Goal: Information Seeking & Learning: Learn about a topic

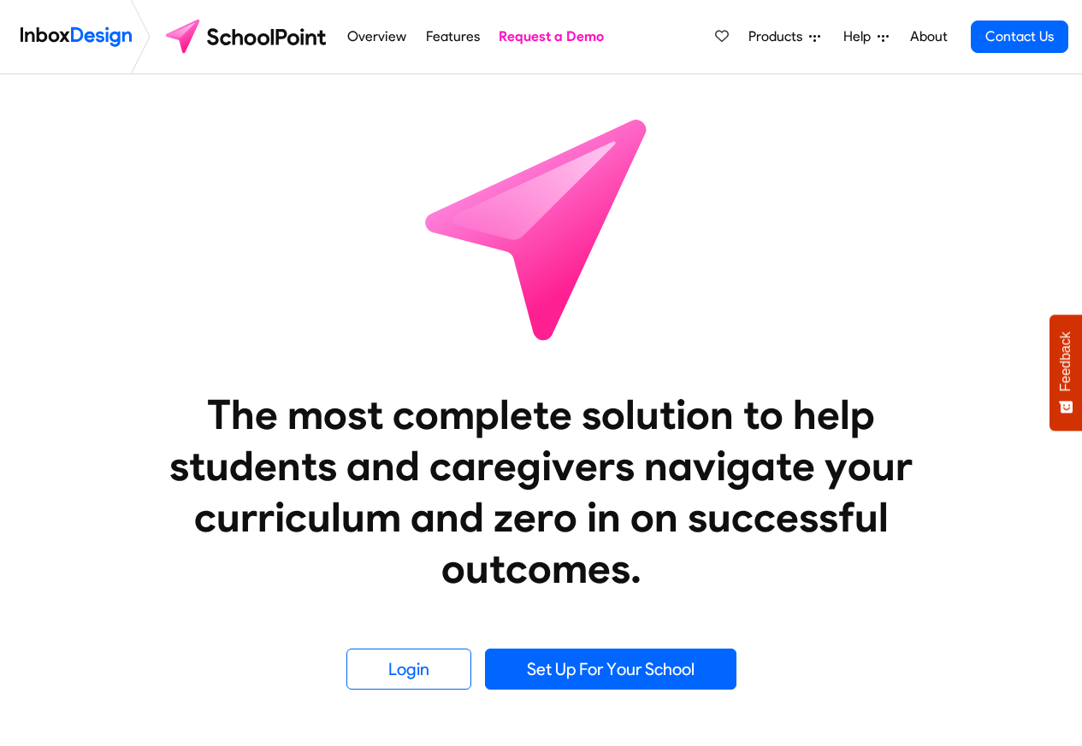
click at [835, 35] on li "Help Support Portal Email Support Online Chat - LIVE Tauranga 07 281 1600 Auckl…" at bounding box center [865, 37] width 68 height 34
click at [792, 37] on span "Products" at bounding box center [778, 37] width 61 height 21
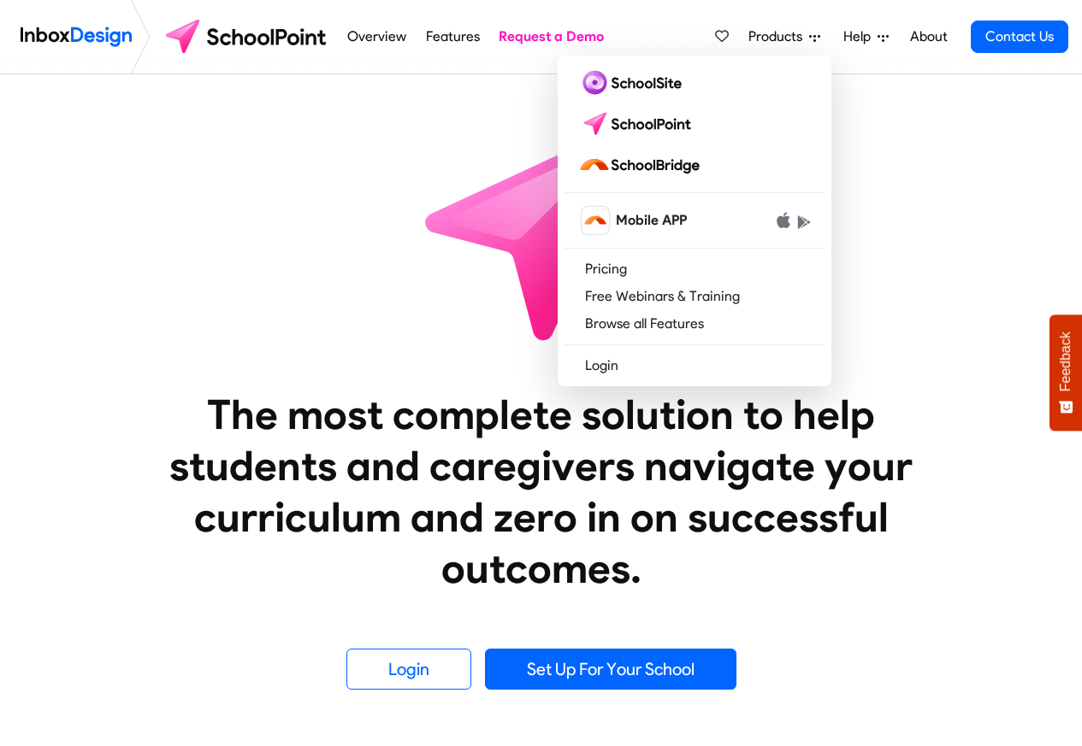
click at [862, 50] on link "Help" at bounding box center [865, 37] width 59 height 34
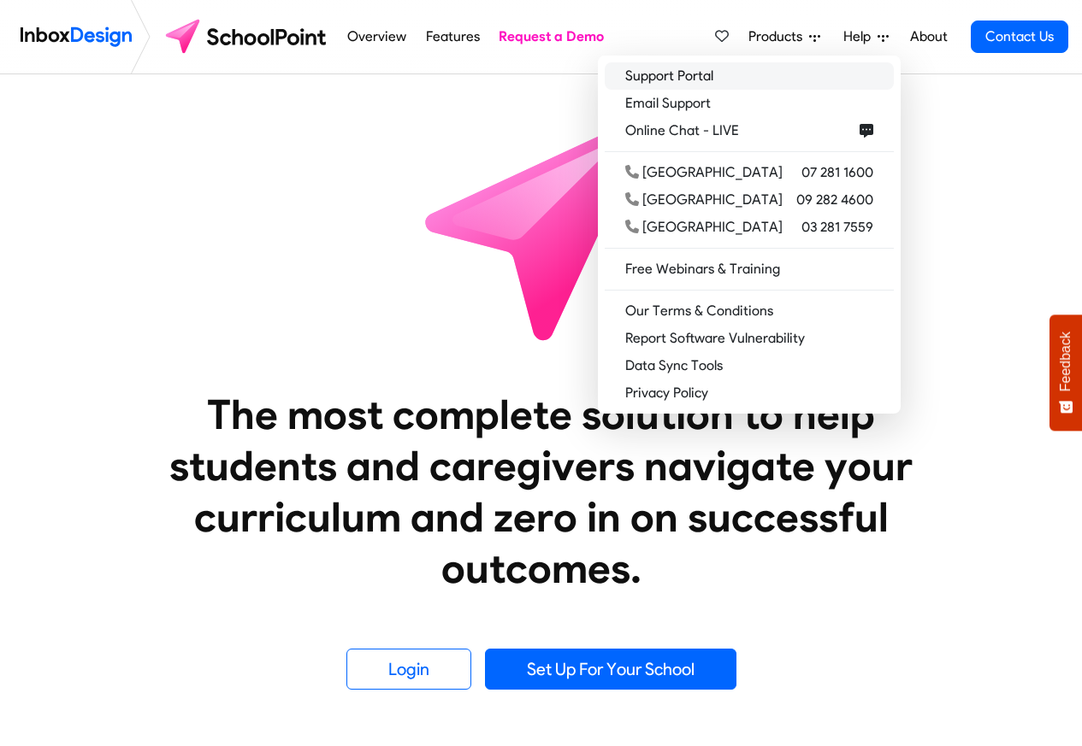
click at [729, 78] on link "Support Portal" at bounding box center [748, 75] width 289 height 27
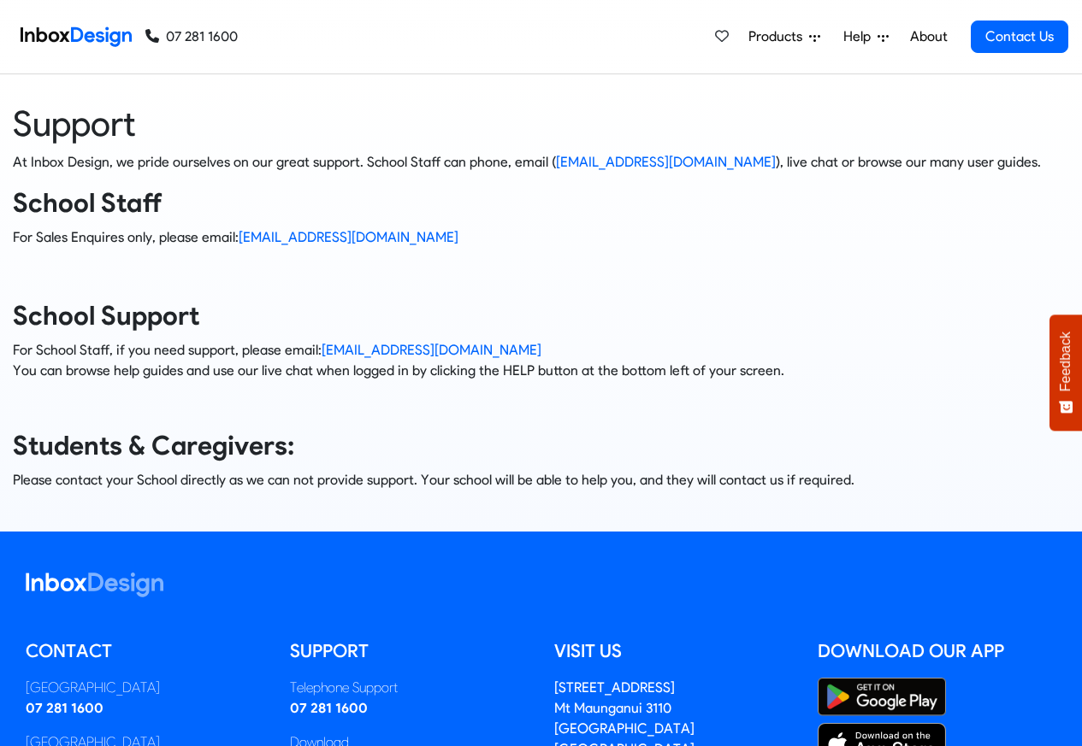
click at [420, 5] on div "Products Mobile APP Pricing Free Webinars & Training Browse all Features Login …" at bounding box center [653, 37] width 830 height 74
click at [593, 82] on div "Support At Inbox Design, we pride ourselves on our great support. School Staff …" at bounding box center [540, 302] width 1107 height 457
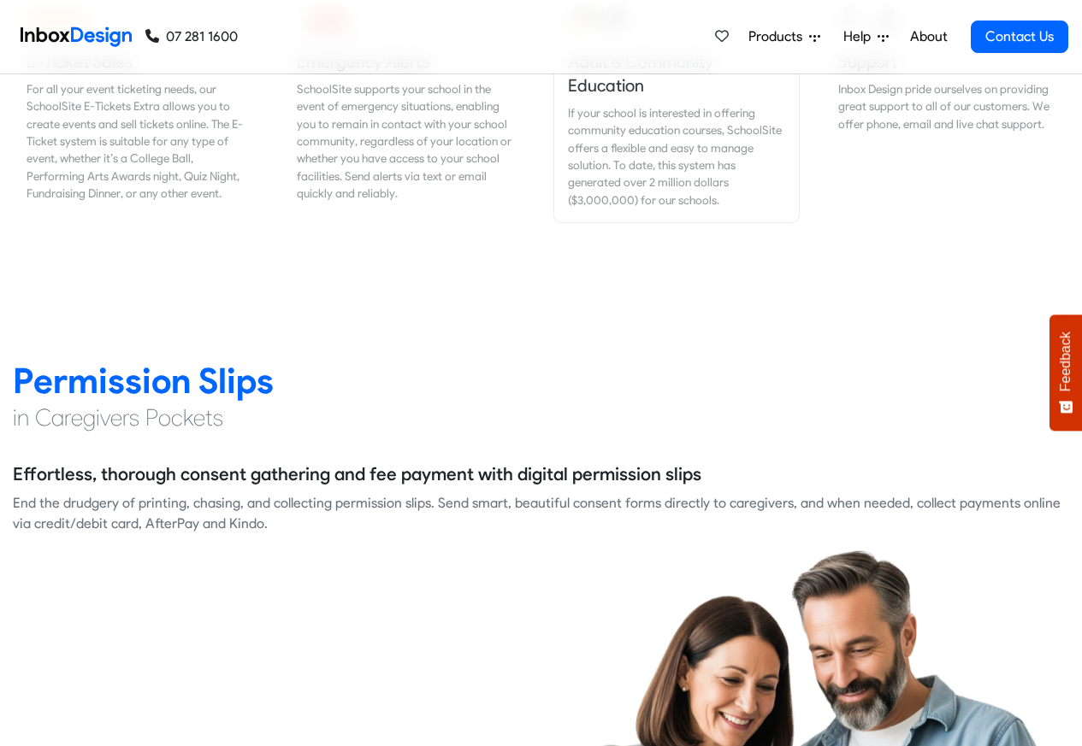
scroll to position [2155, 0]
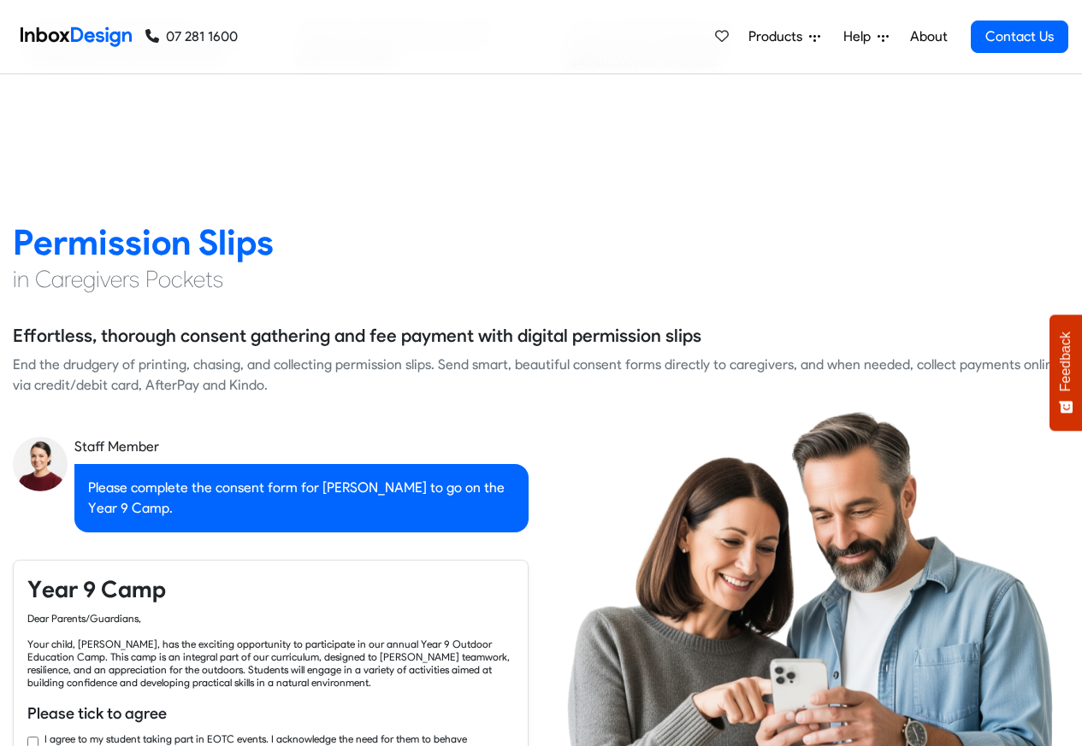
checkbox input "true"
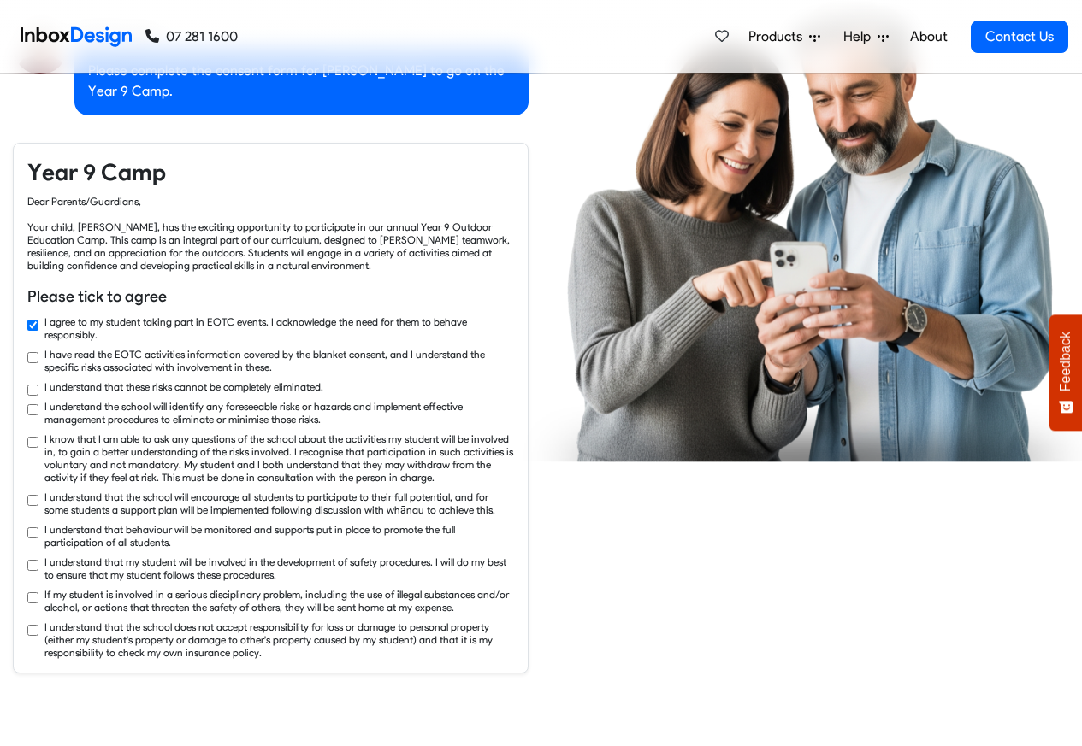
checkbox input "true"
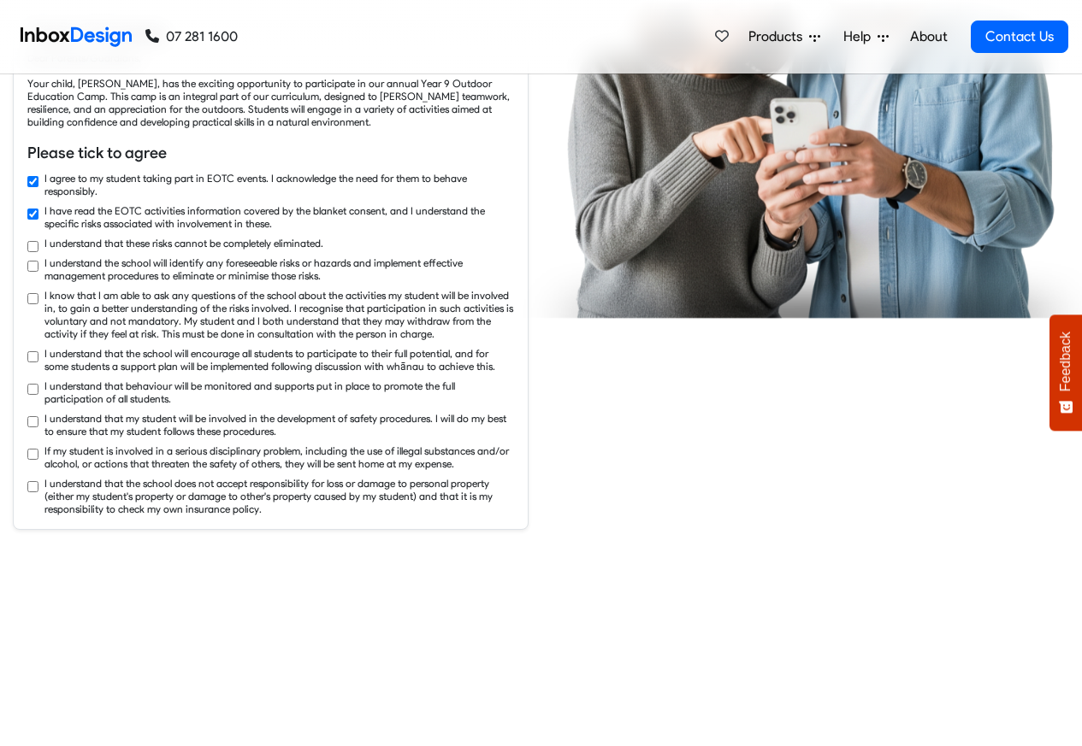
checkbox input "true"
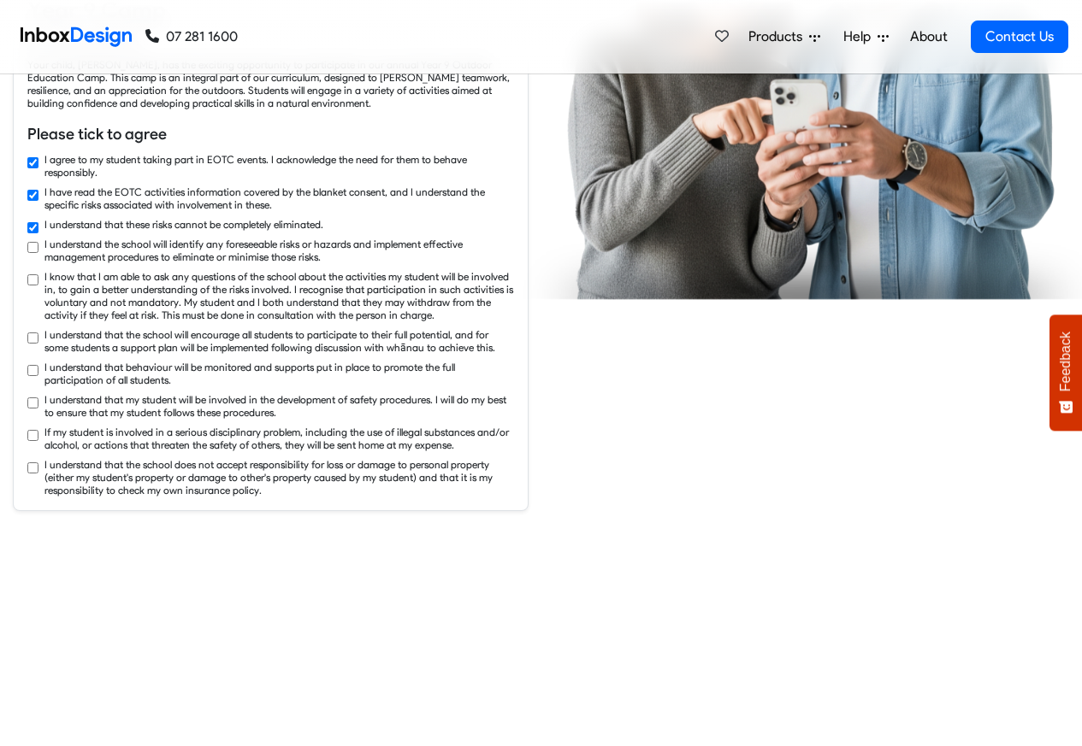
checkbox input "true"
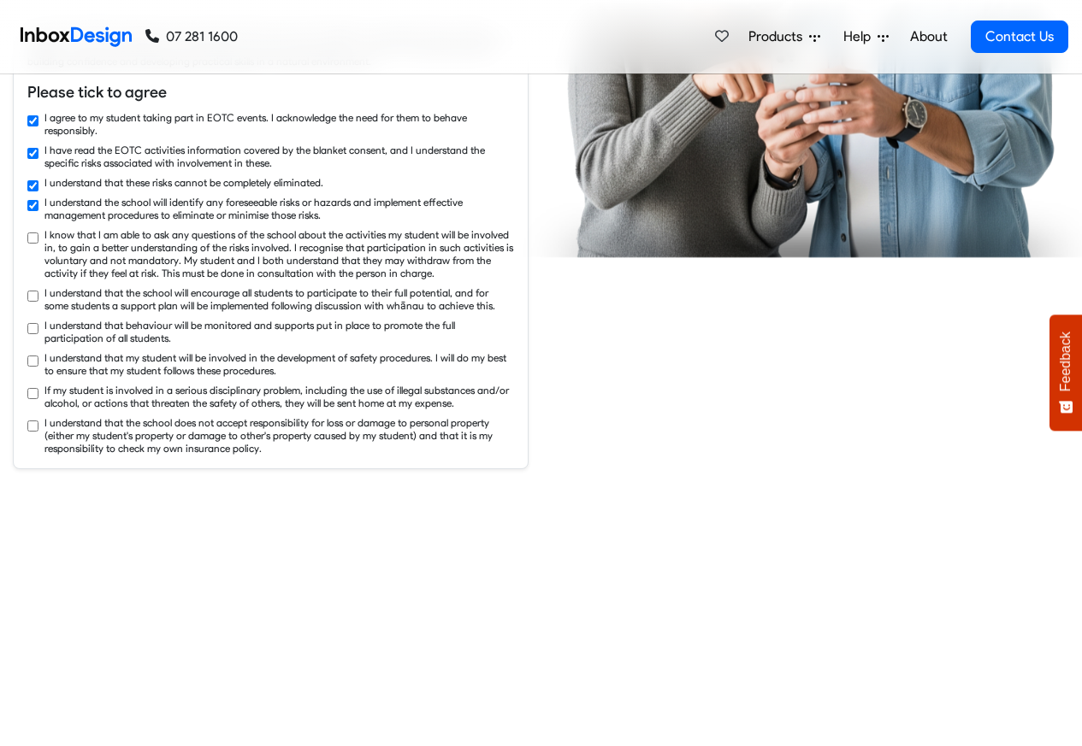
checkbox input "true"
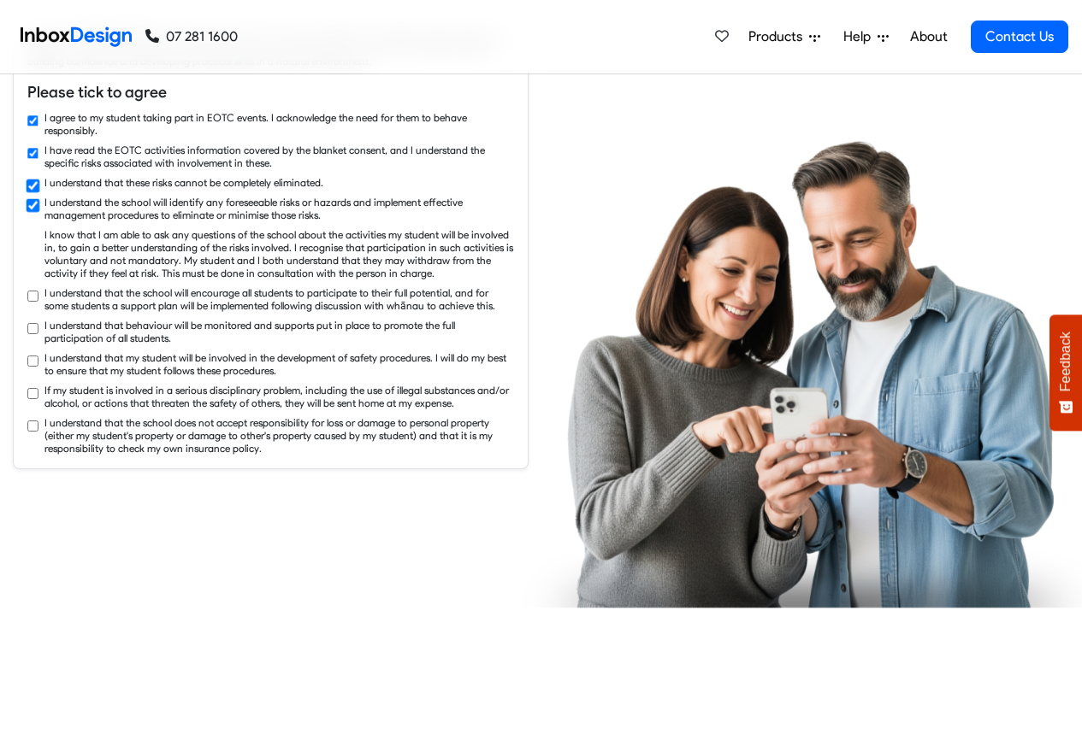
checkbox input "true"
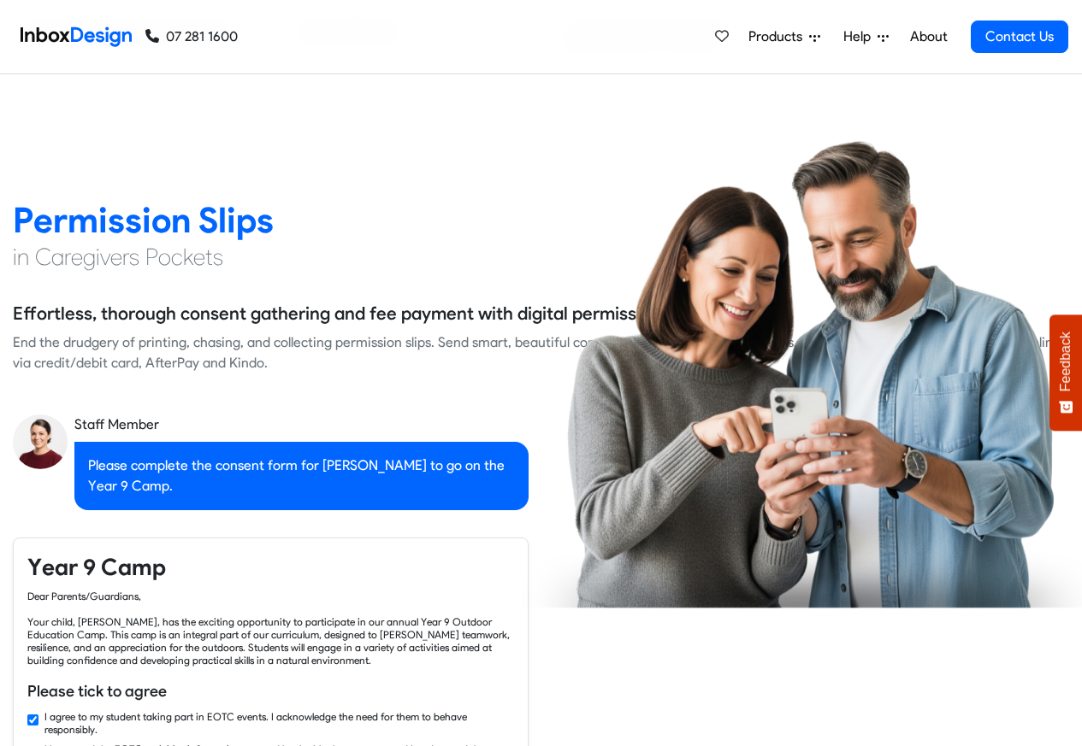
checkbox input "false"
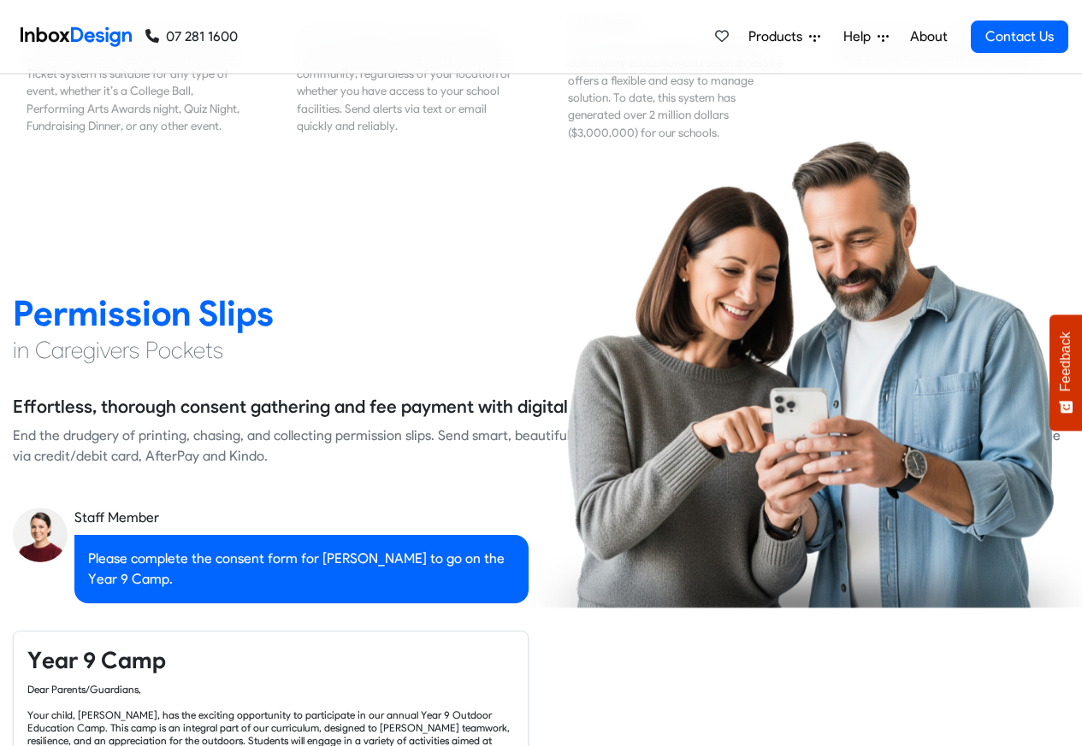
checkbox input "false"
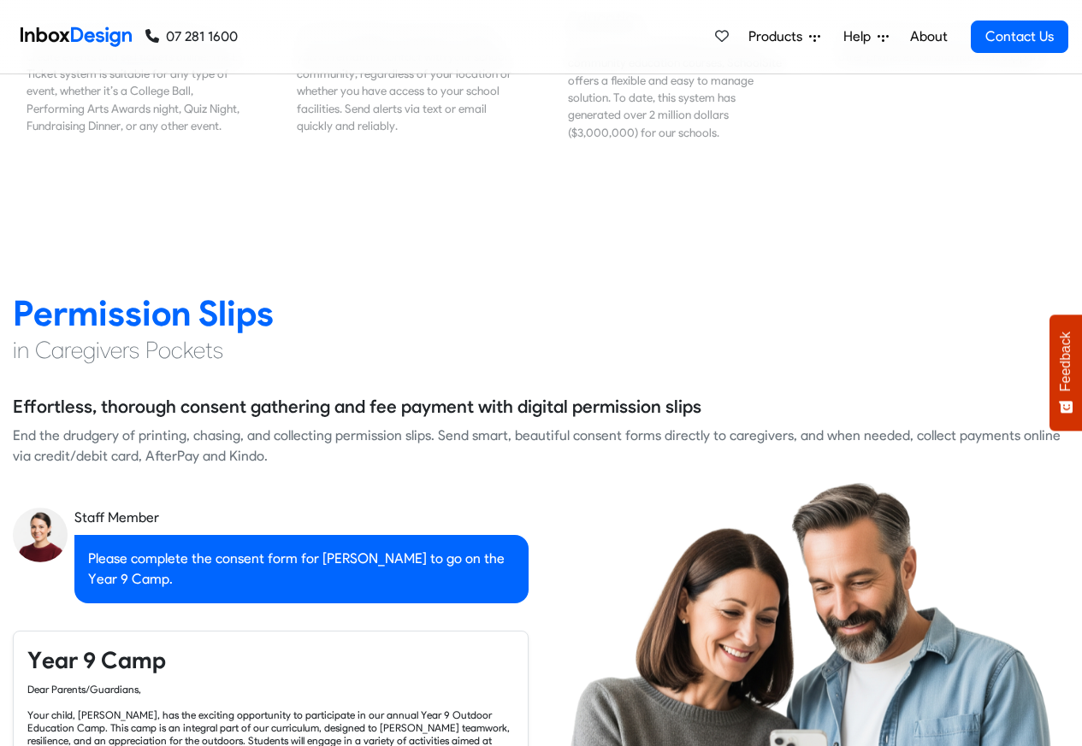
checkbox input "false"
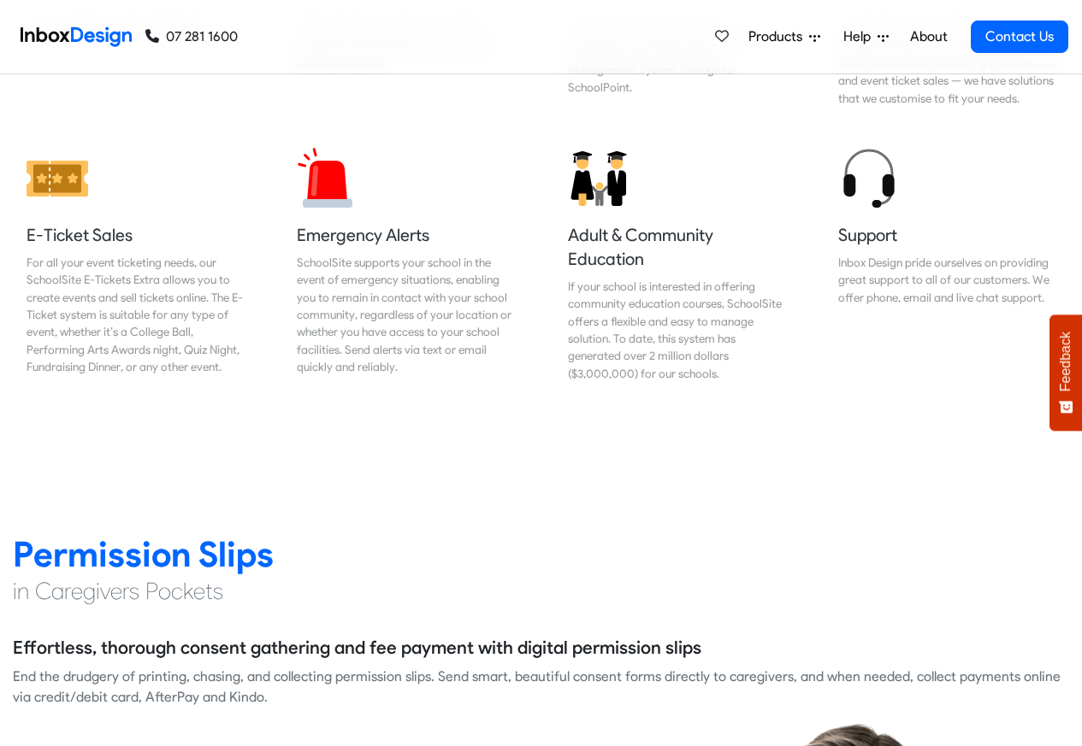
checkbox input "false"
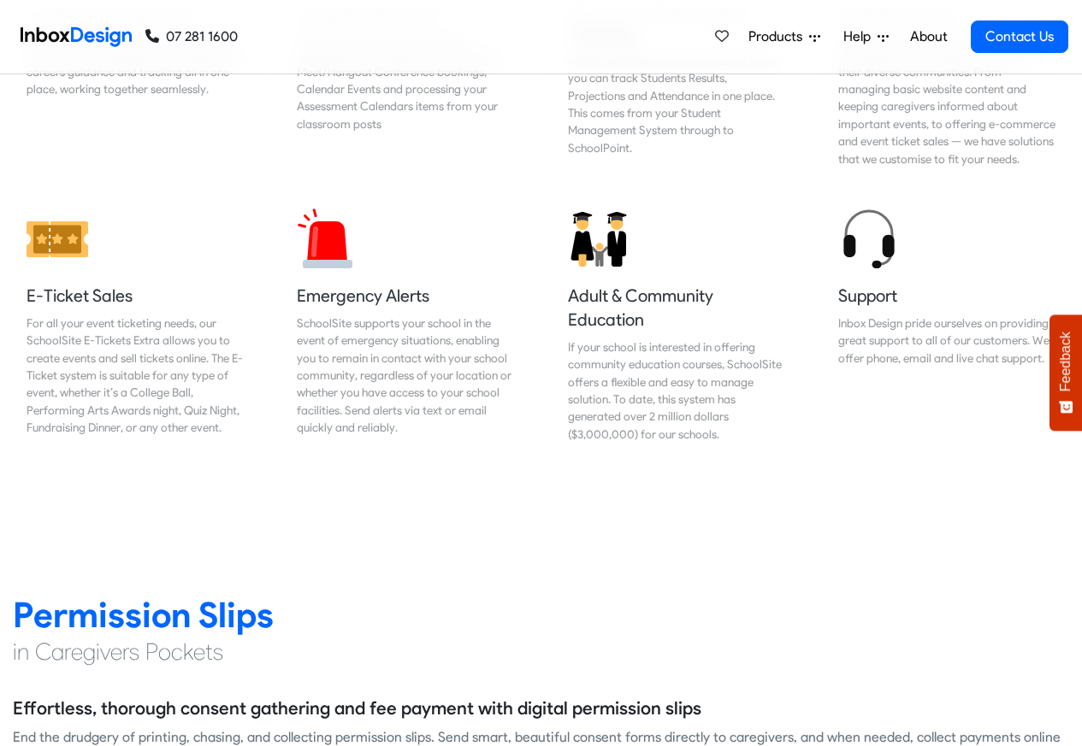
checkbox input "false"
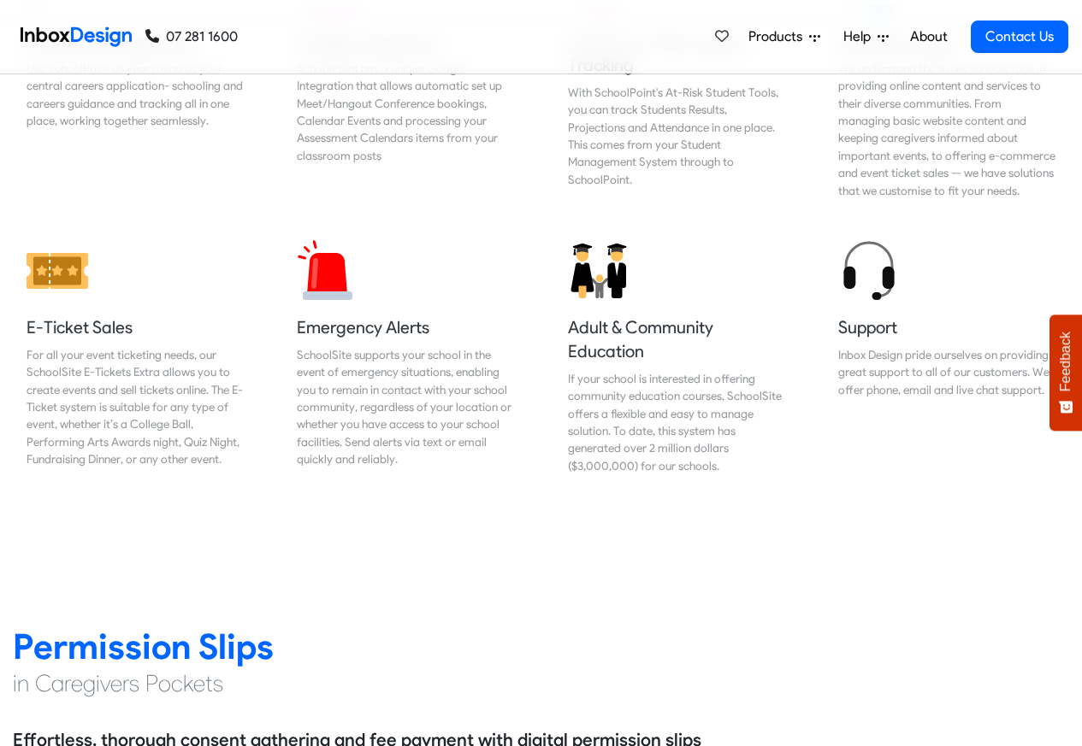
checkbox input "false"
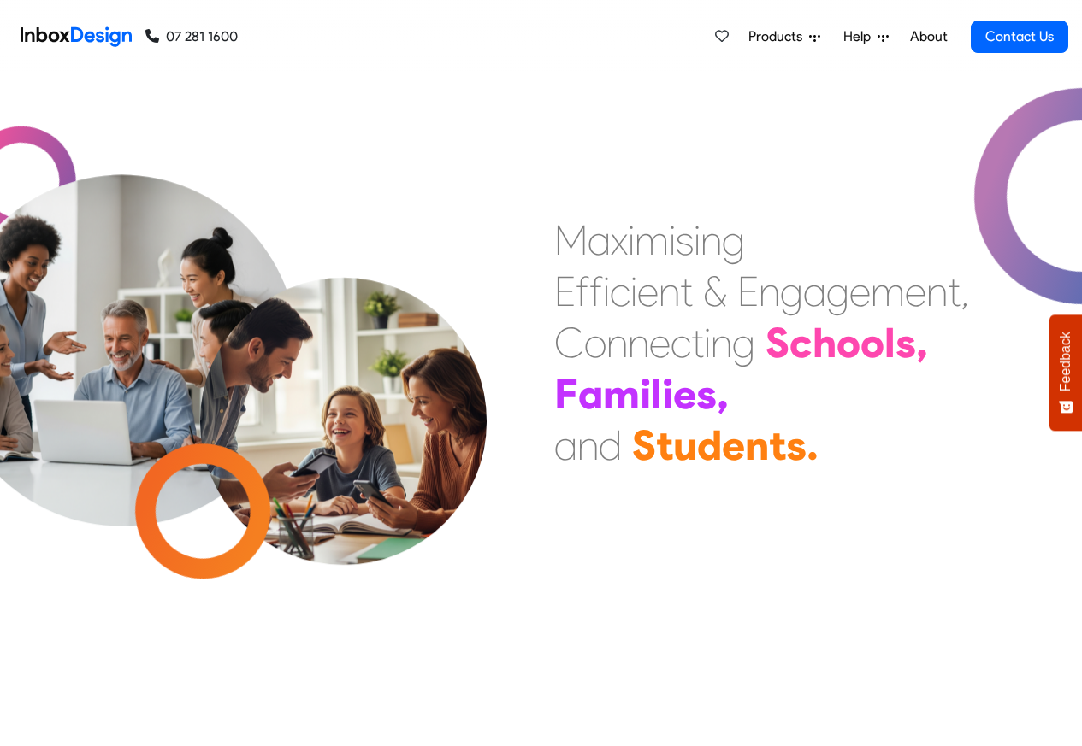
scroll to position [0, 0]
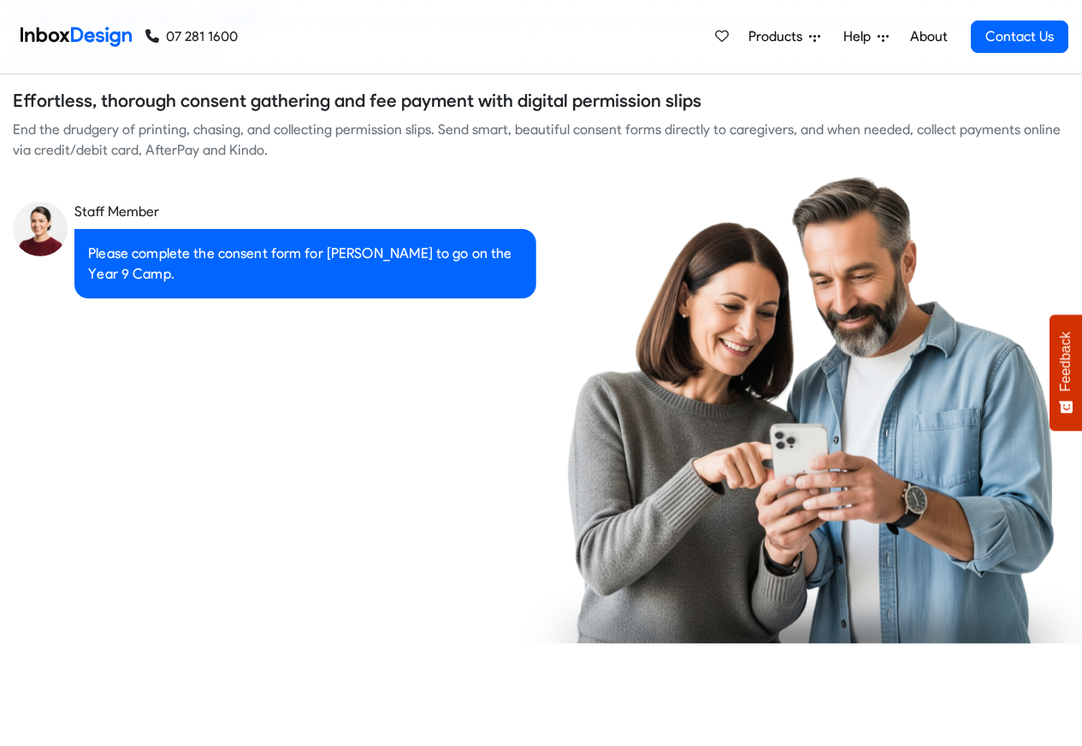
checkbox input "true"
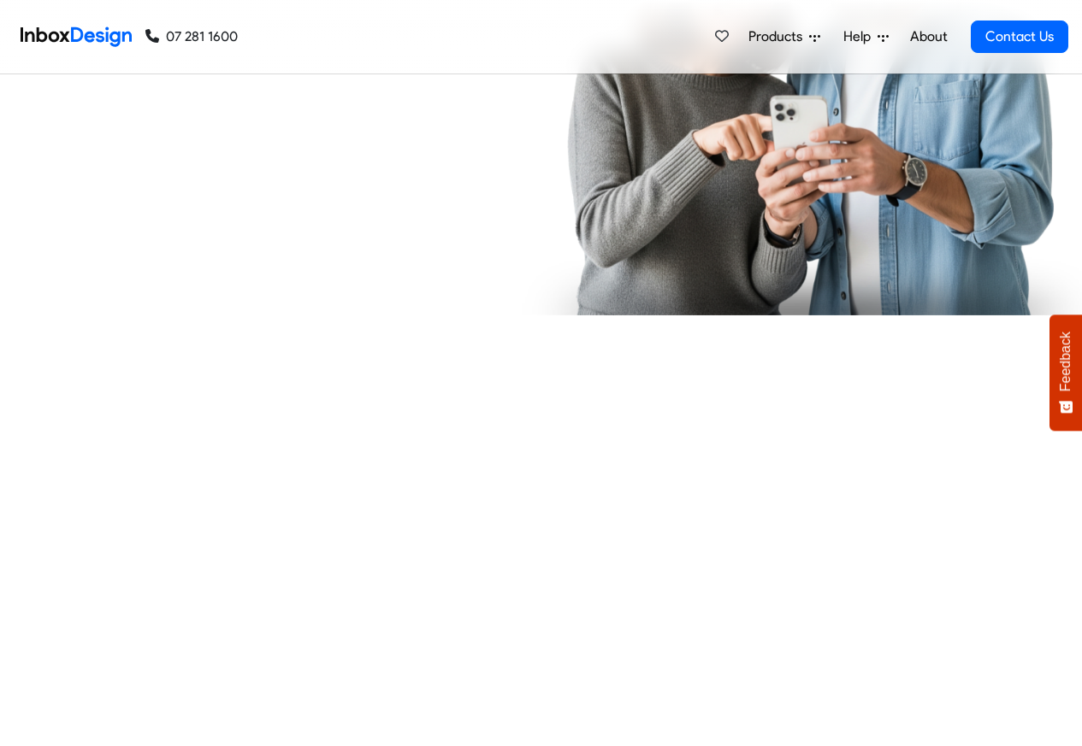
checkbox input "true"
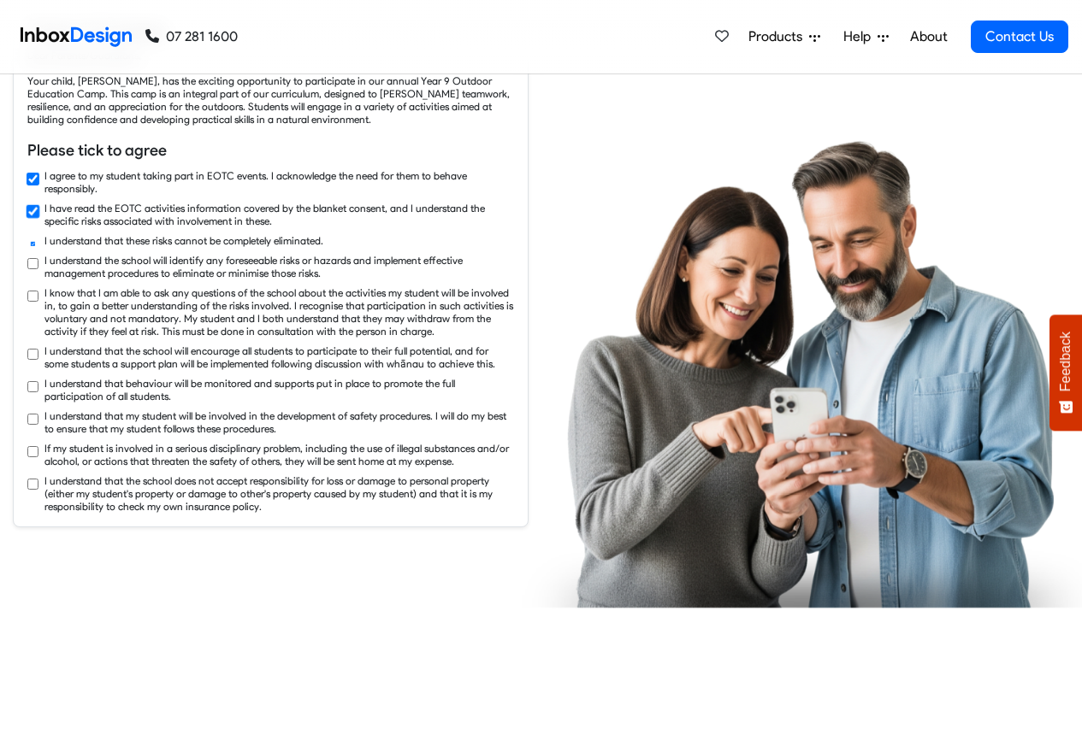
checkbox input "true"
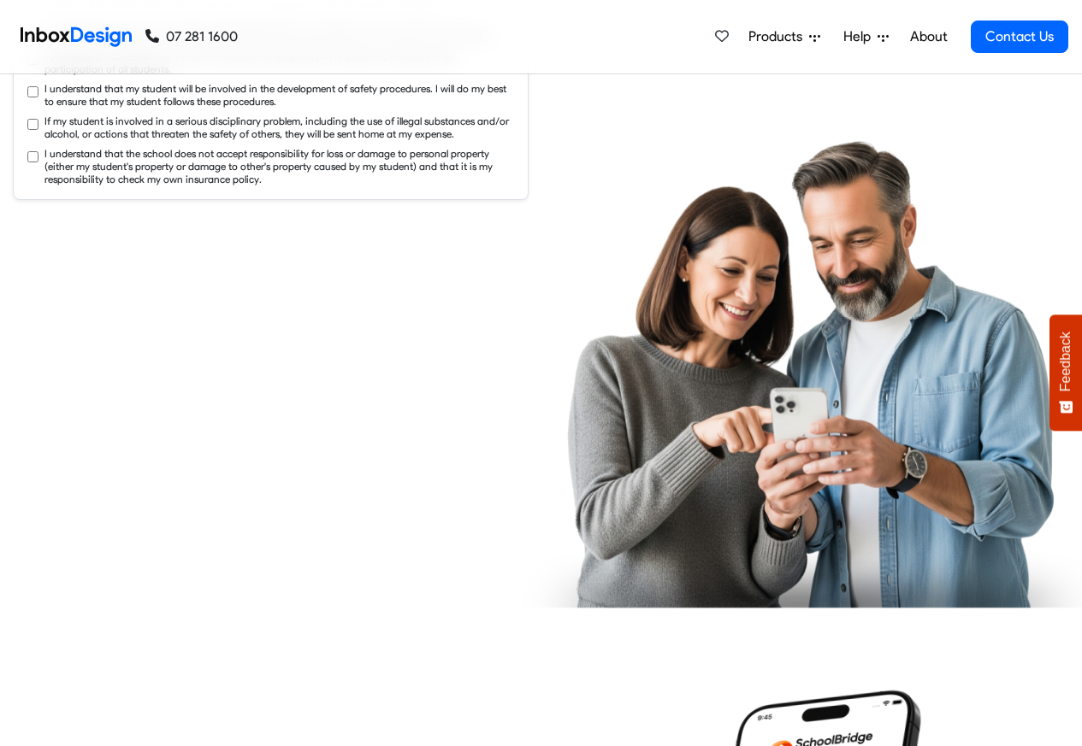
checkbox input "true"
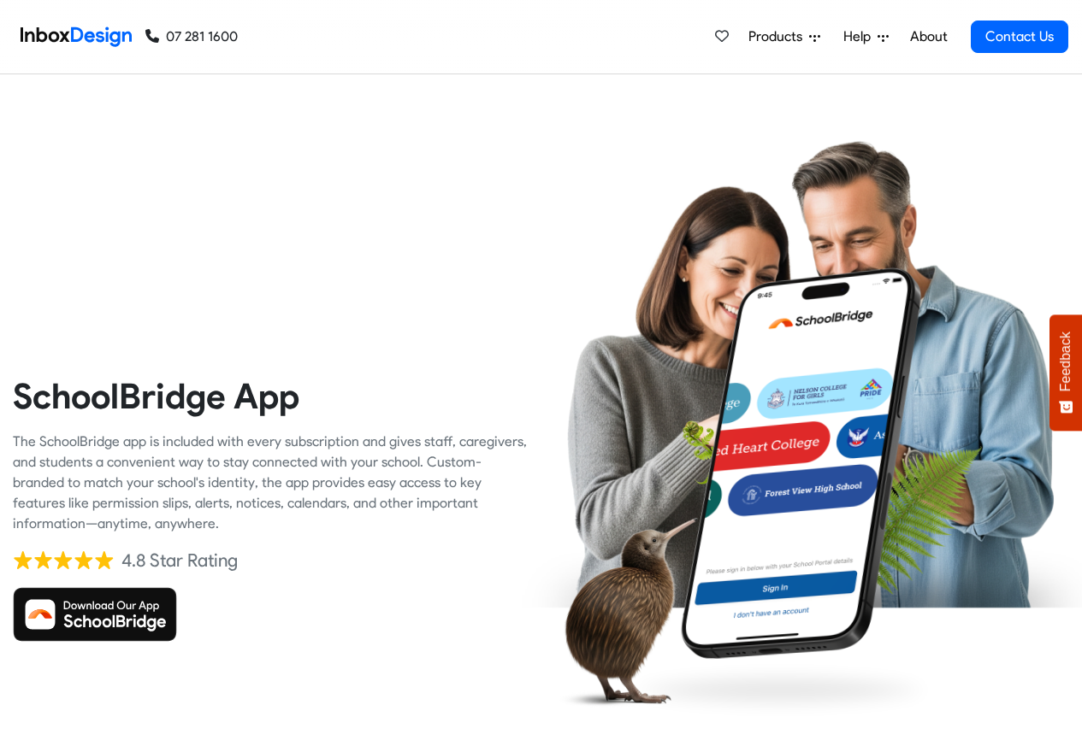
checkbox input "true"
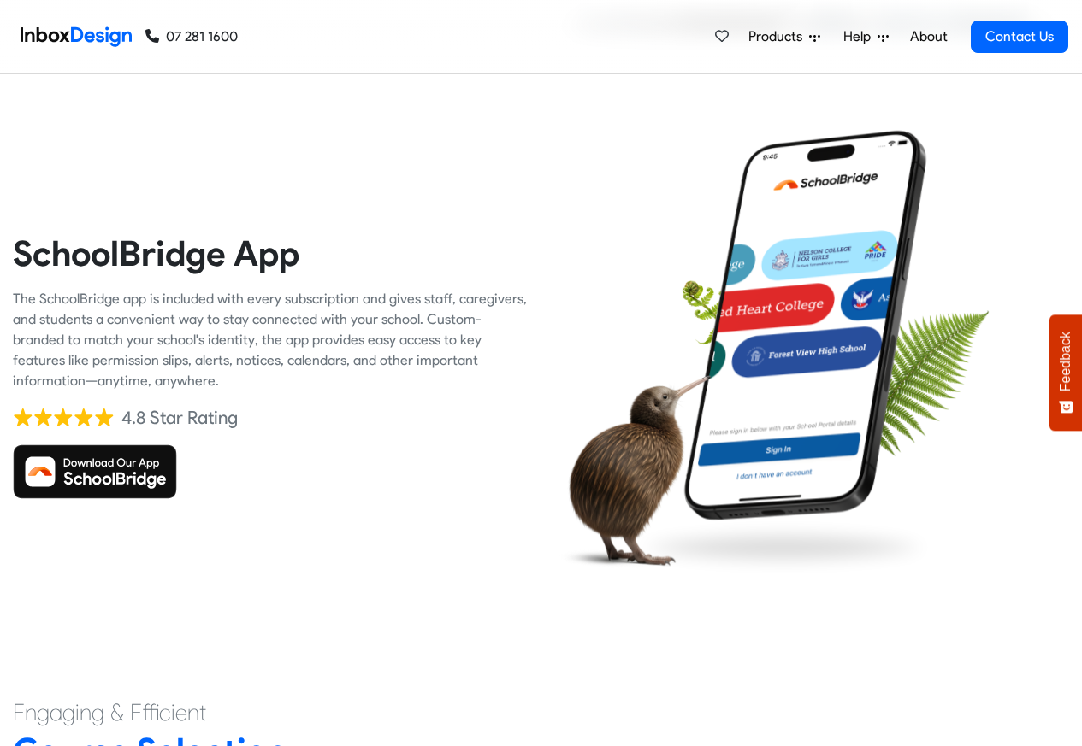
checkbox input "true"
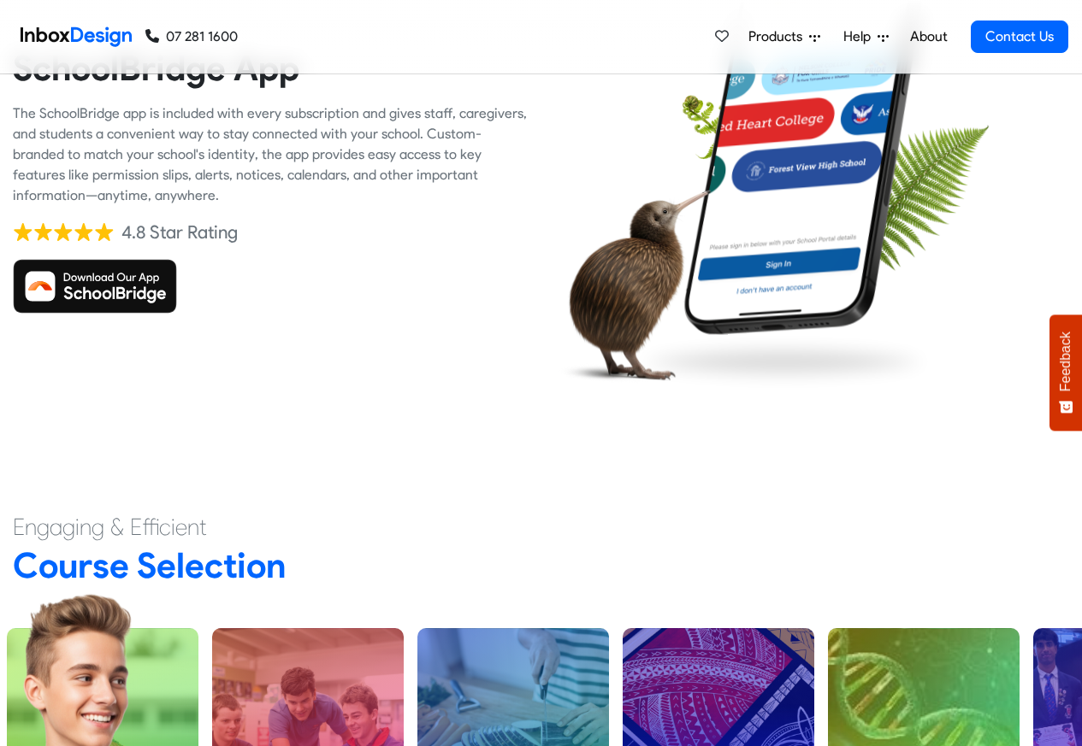
checkbox input "true"
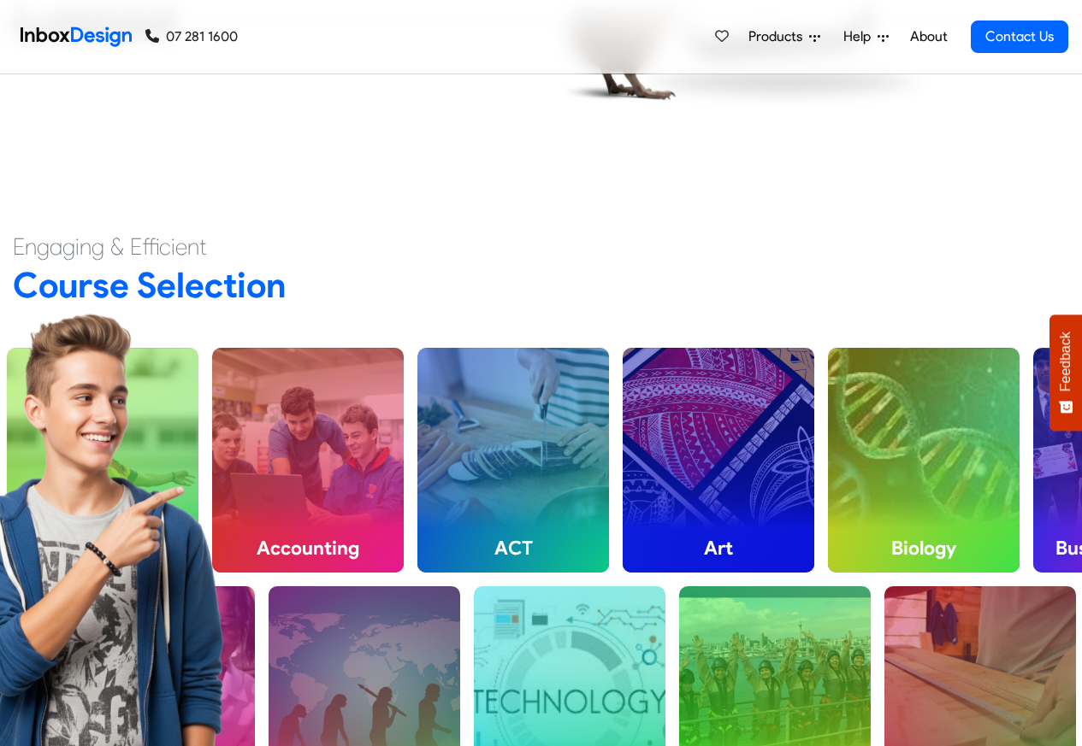
checkbox input "true"
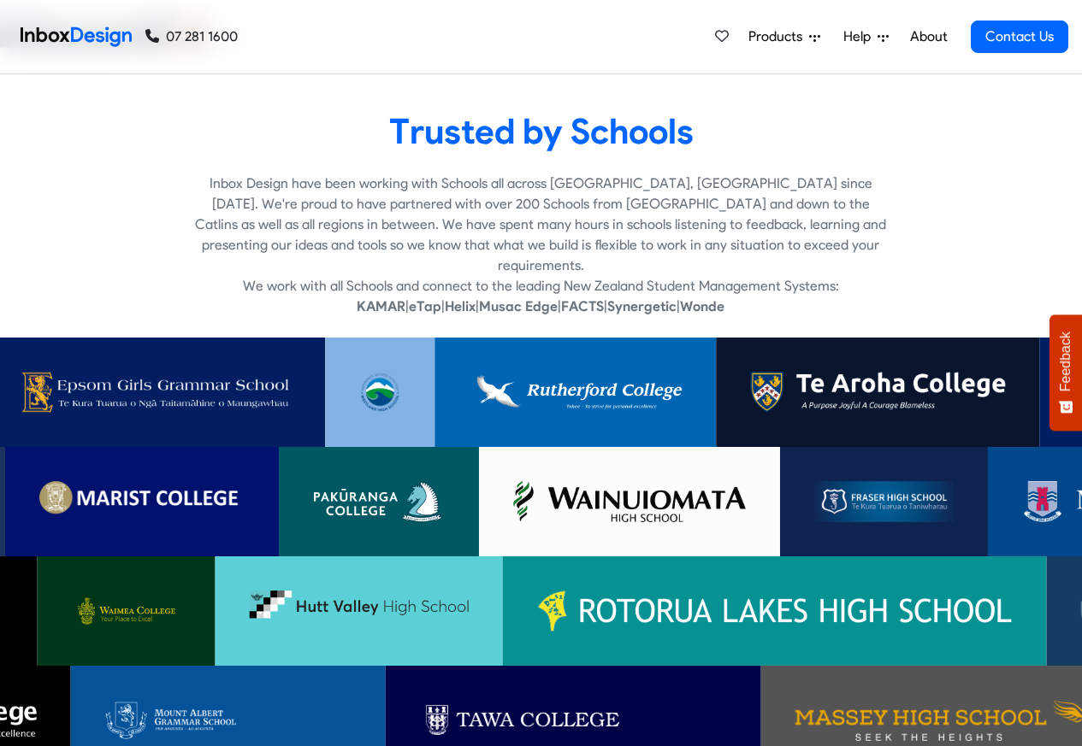
checkbox input "true"
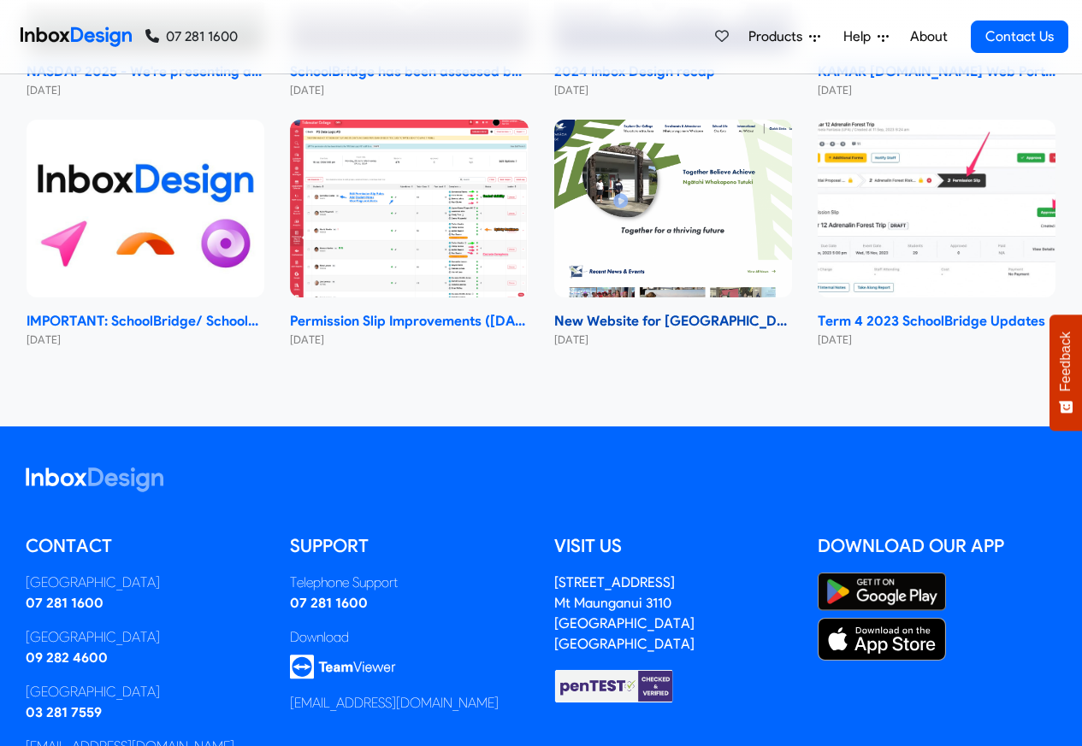
scroll to position [9796, 0]
